Goal: Find specific page/section: Find specific page/section

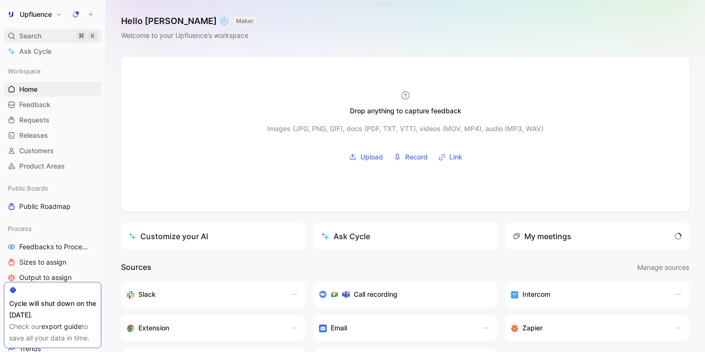
click at [41, 30] on span "Search" at bounding box center [30, 36] width 22 height 12
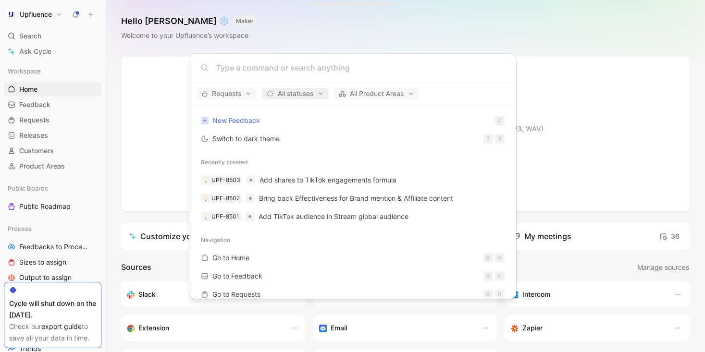
click at [302, 97] on span "All statuses" at bounding box center [295, 94] width 58 height 12
click at [303, 94] on div at bounding box center [352, 176] width 705 height 352
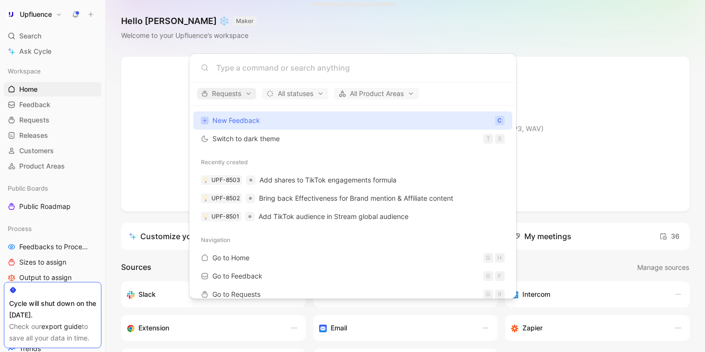
click at [224, 94] on span "Requests" at bounding box center [226, 94] width 50 height 12
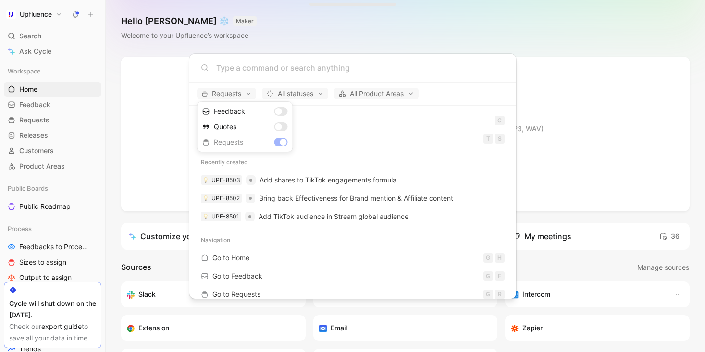
click at [360, 87] on div at bounding box center [352, 176] width 705 height 352
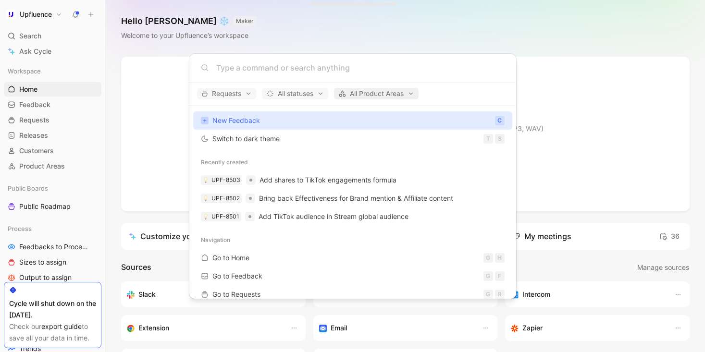
click at [381, 95] on span "All Product Areas" at bounding box center [376, 94] width 76 height 12
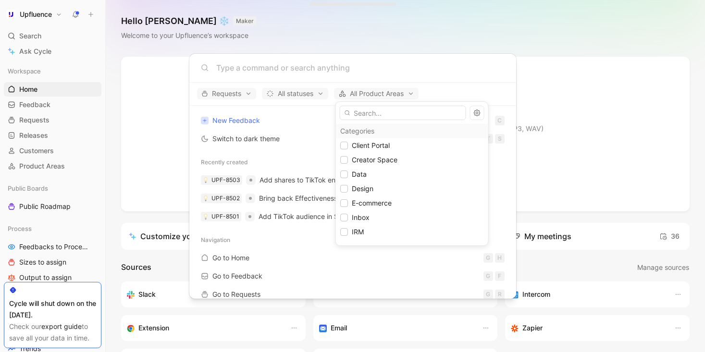
click at [384, 92] on div at bounding box center [352, 176] width 705 height 352
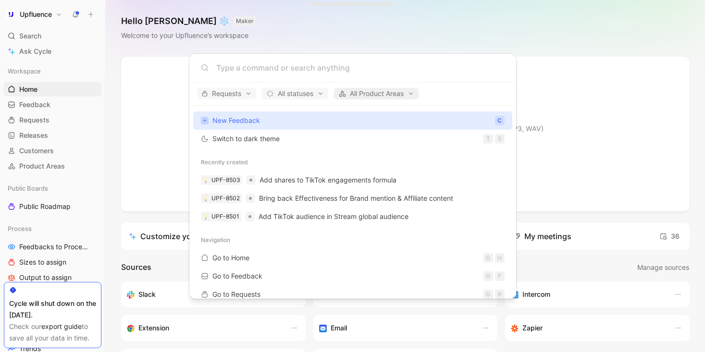
click at [392, 92] on span "All Product Areas" at bounding box center [376, 94] width 76 height 12
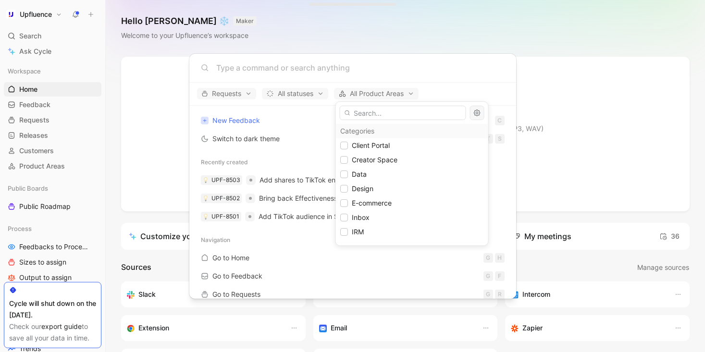
click at [474, 113] on icon "button" at bounding box center [477, 113] width 7 height 7
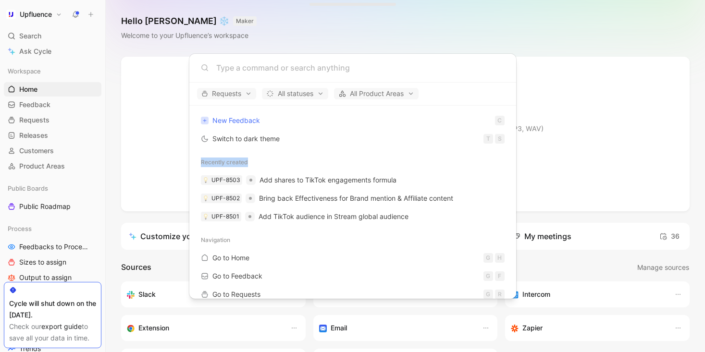
drag, startPoint x: 253, startPoint y: 159, endPoint x: 193, endPoint y: 159, distance: 60.5
click at [193, 159] on div "Recently created" at bounding box center [352, 162] width 327 height 17
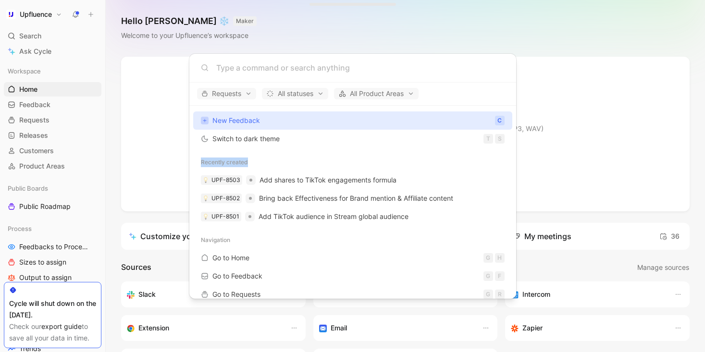
click at [208, 158] on div "Recently created" at bounding box center [352, 162] width 327 height 17
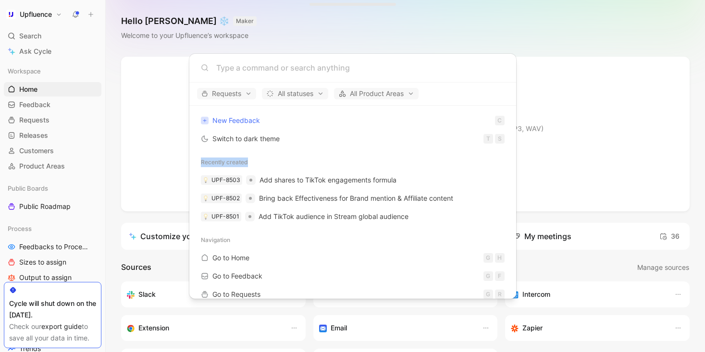
drag, startPoint x: 200, startPoint y: 161, endPoint x: 268, endPoint y: 161, distance: 67.2
click at [268, 161] on div "Recently created" at bounding box center [352, 162] width 327 height 17
click at [253, 160] on div "Recently created" at bounding box center [352, 162] width 327 height 17
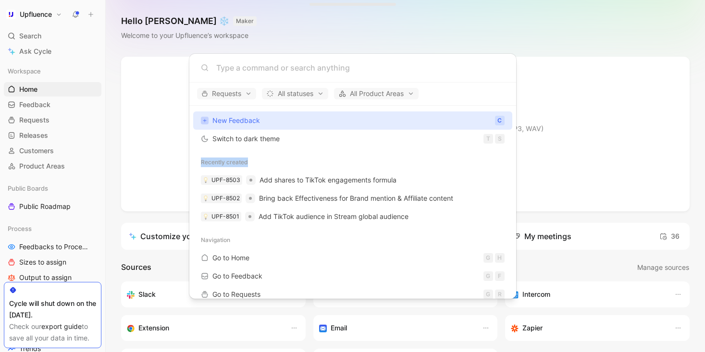
drag, startPoint x: 199, startPoint y: 161, endPoint x: 284, endPoint y: 161, distance: 84.5
click at [284, 161] on div "Recently created" at bounding box center [352, 162] width 327 height 17
